Goal: Information Seeking & Learning: Understand process/instructions

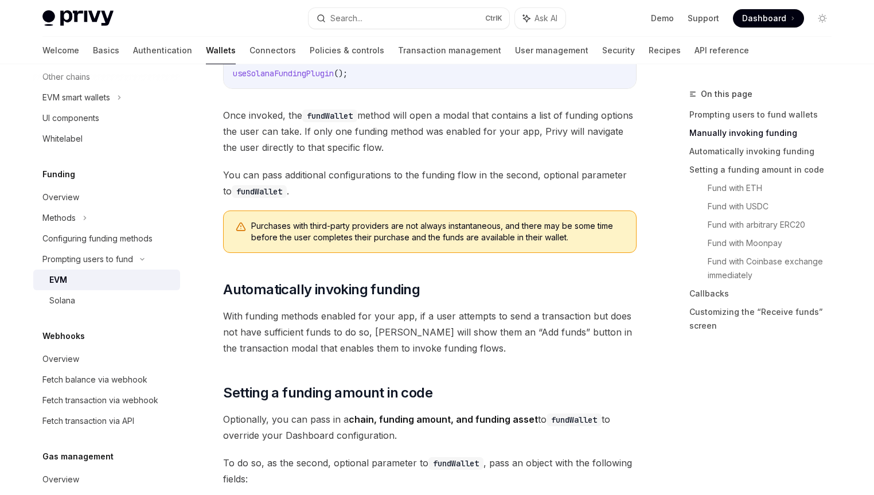
scroll to position [771, 0]
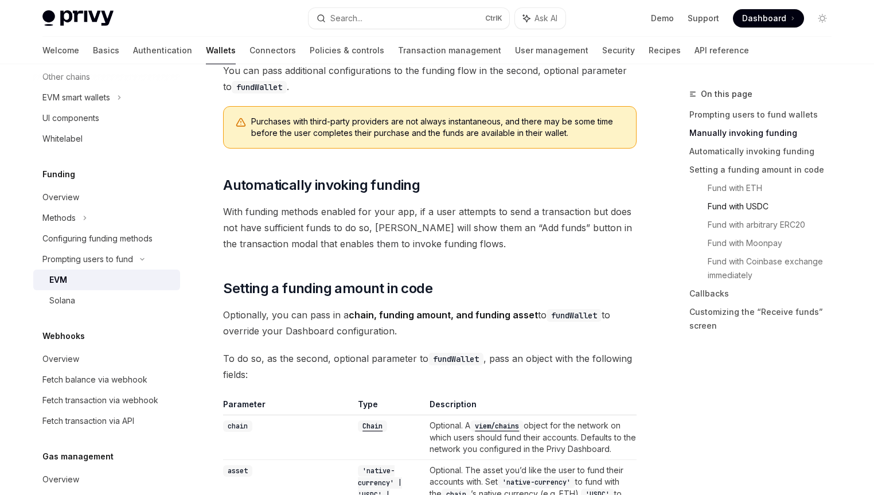
click at [738, 208] on link "Fund with USDC" at bounding box center [773, 206] width 133 height 18
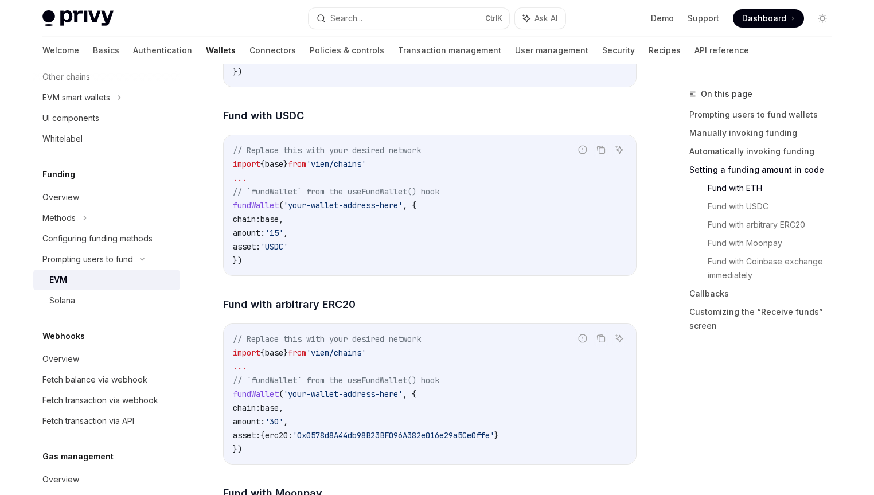
scroll to position [1723, 0]
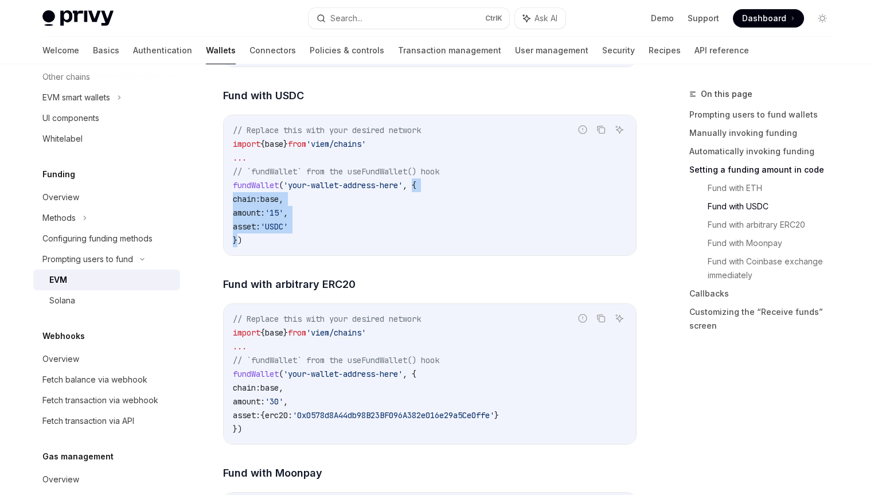
drag, startPoint x: 420, startPoint y: 184, endPoint x: 237, endPoint y: 243, distance: 192.0
click at [237, 243] on code "// Replace this with your desired network import { base } from 'viem/chains' ..…" at bounding box center [430, 185] width 394 height 124
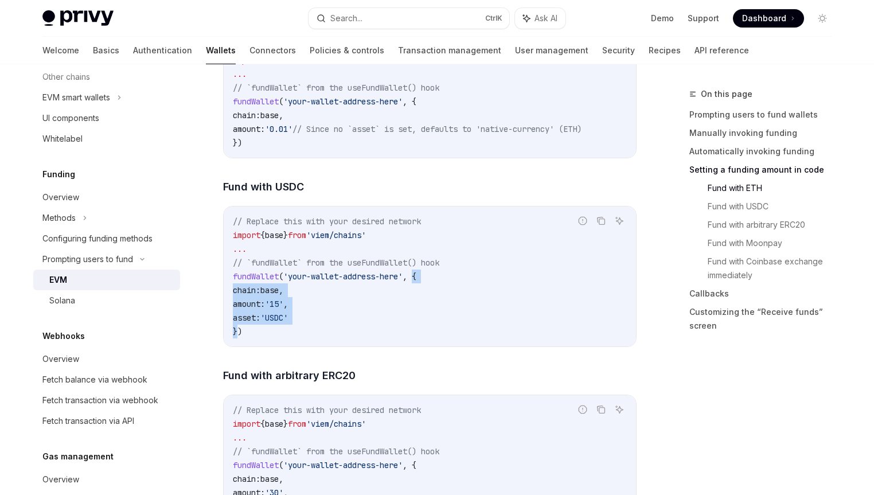
scroll to position [1613, 0]
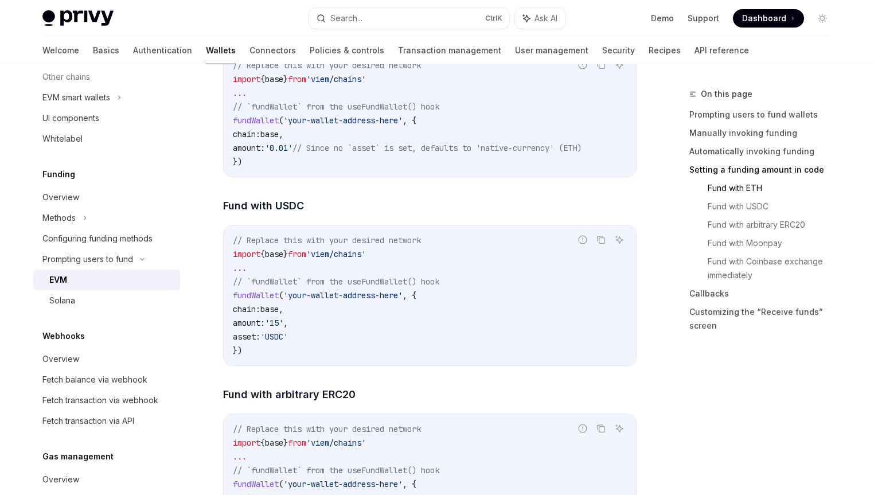
click at [288, 253] on span "}" at bounding box center [285, 254] width 5 height 10
copy code "import { base } from 'viem/chains'"
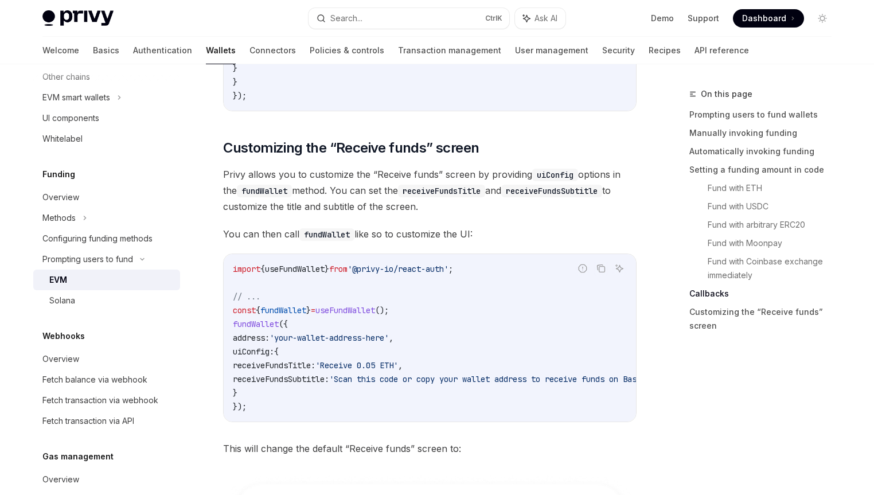
scroll to position [2910, 0]
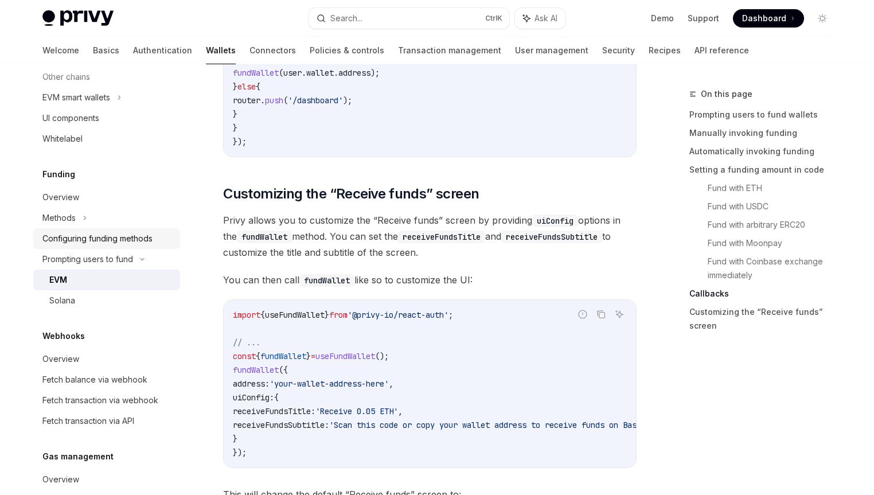
click at [120, 242] on div "Configuring funding methods" at bounding box center [97, 239] width 110 height 14
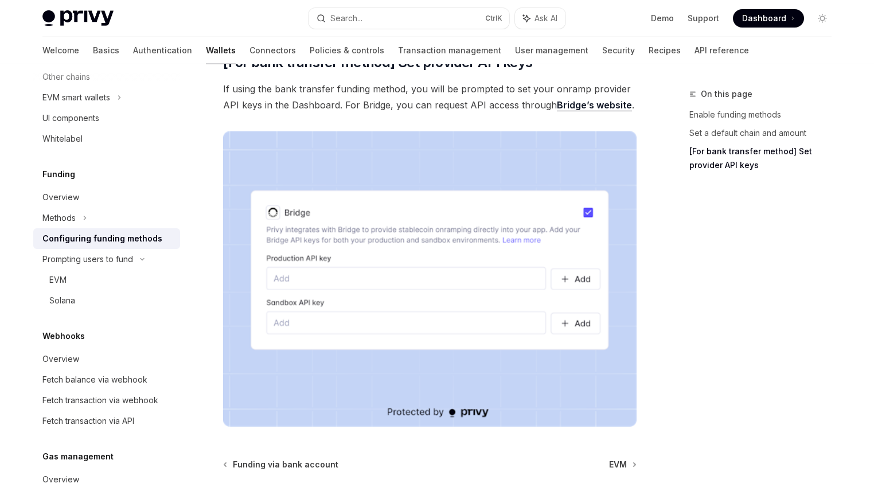
scroll to position [1092, 0]
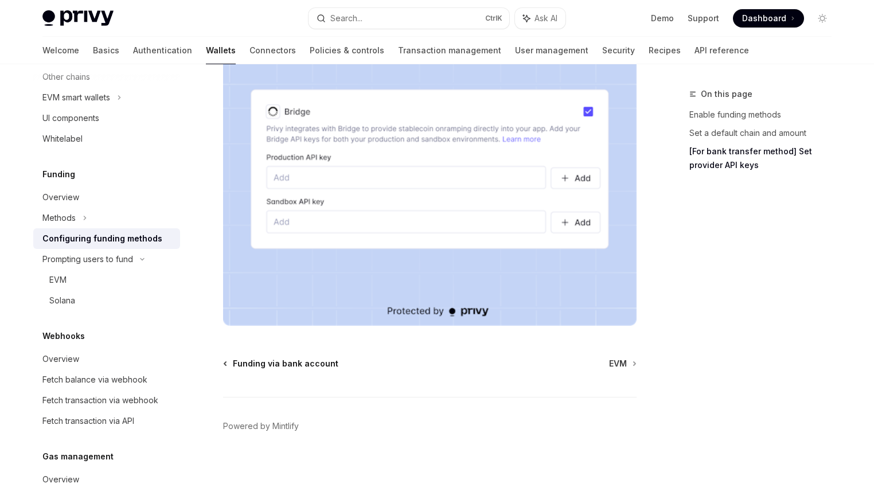
click at [300, 367] on span "Funding via bank account" at bounding box center [285, 363] width 105 height 11
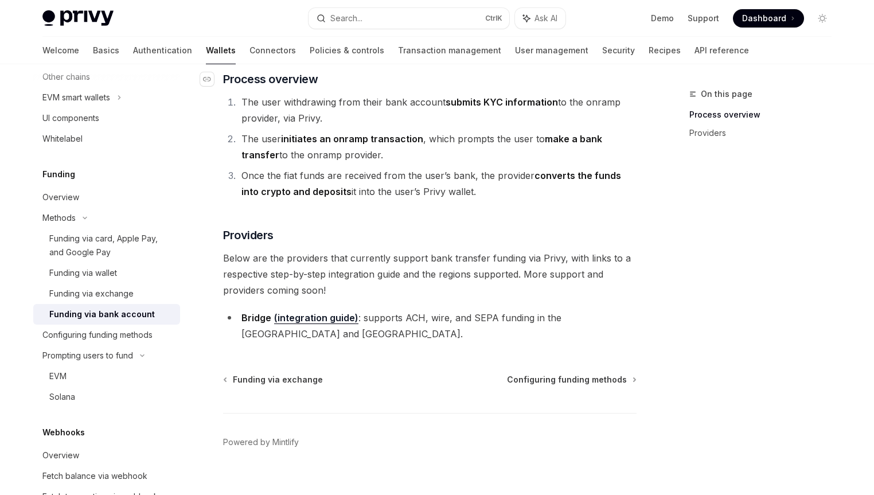
scroll to position [209, 0]
click at [587, 373] on span "Configuring funding methods" at bounding box center [567, 378] width 120 height 11
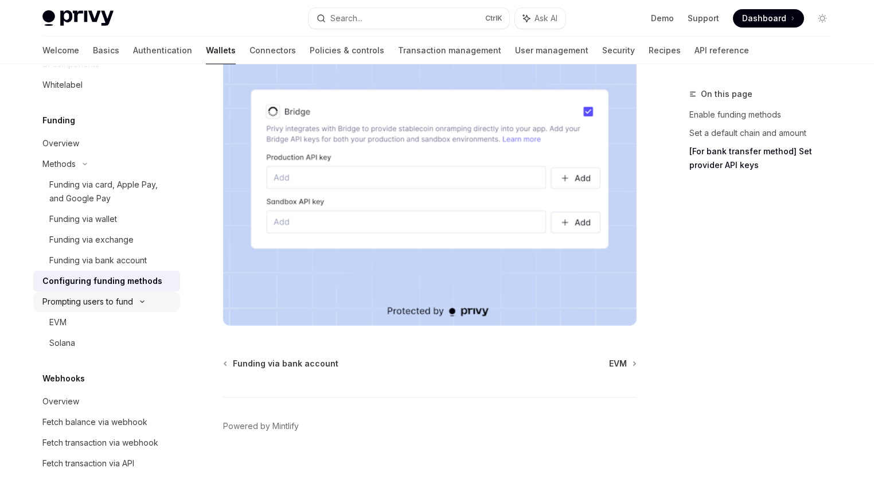
scroll to position [483, 0]
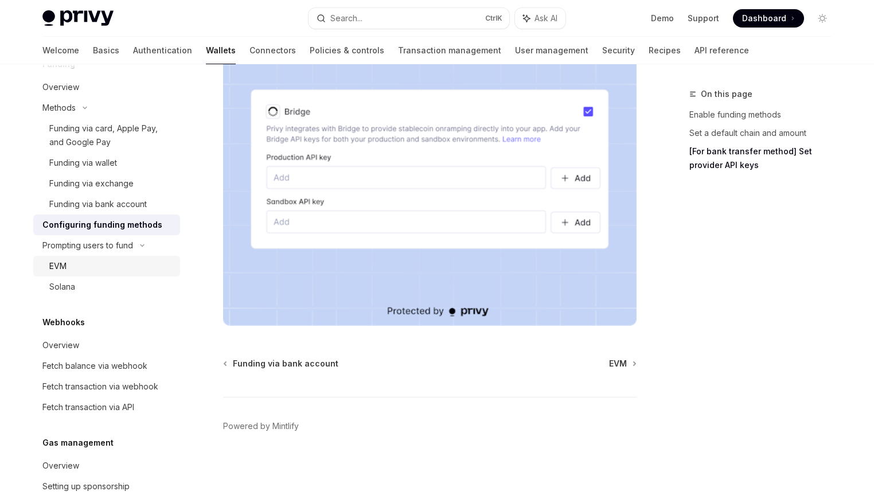
click at [80, 264] on div "EVM" at bounding box center [111, 266] width 124 height 14
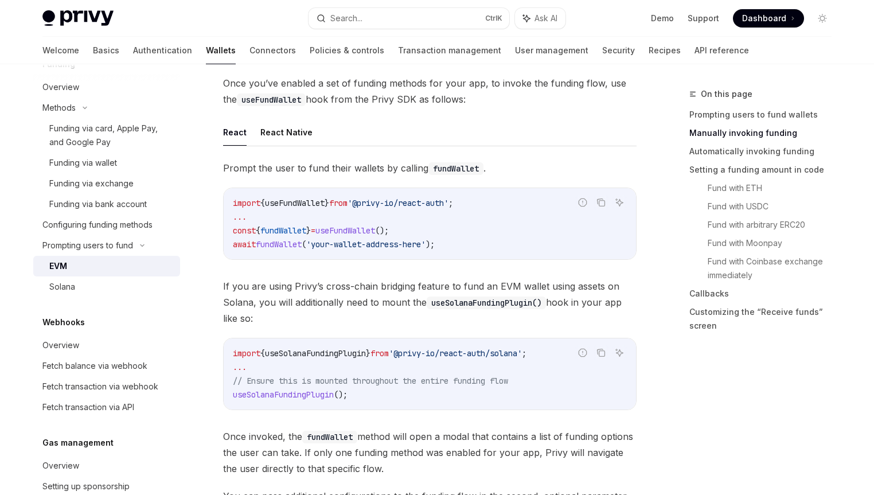
scroll to position [330, 0]
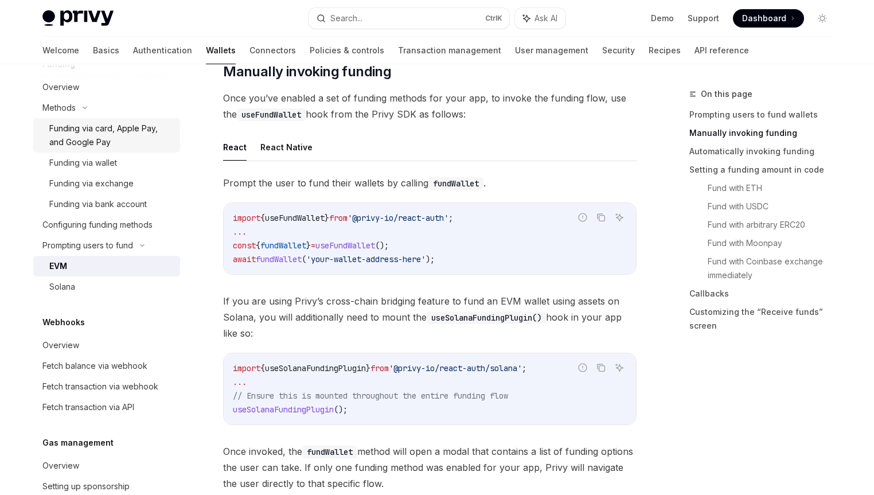
click at [116, 137] on div "Funding via card, Apple Pay, and Google Pay" at bounding box center [111, 136] width 124 height 28
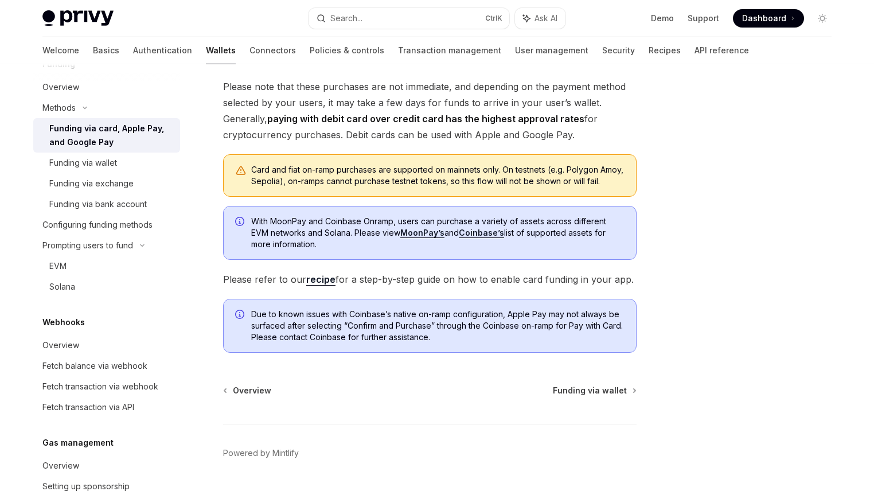
scroll to position [275, 0]
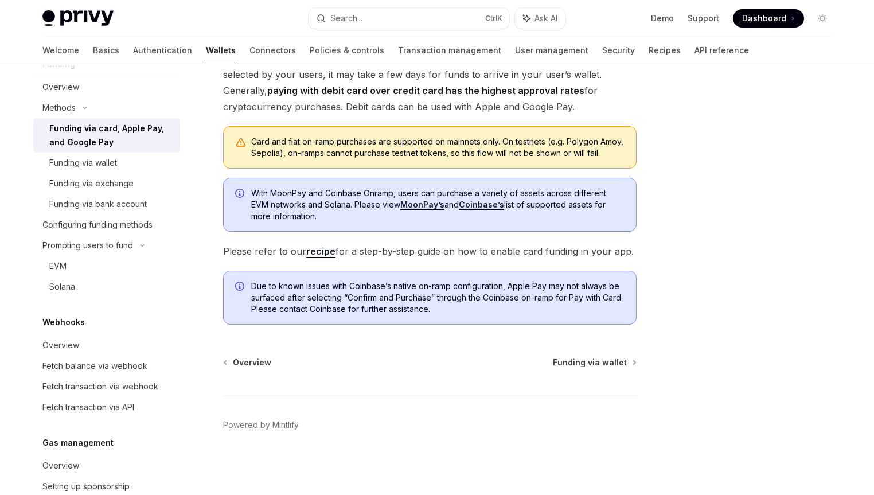
click at [320, 251] on link "recipe" at bounding box center [320, 251] width 29 height 12
type textarea "*"
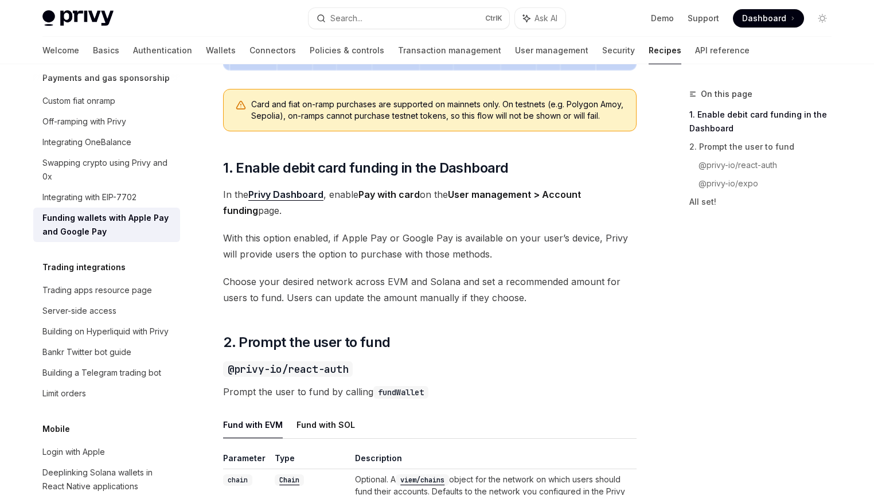
scroll to position [550, 0]
